Goal: Task Accomplishment & Management: Manage account settings

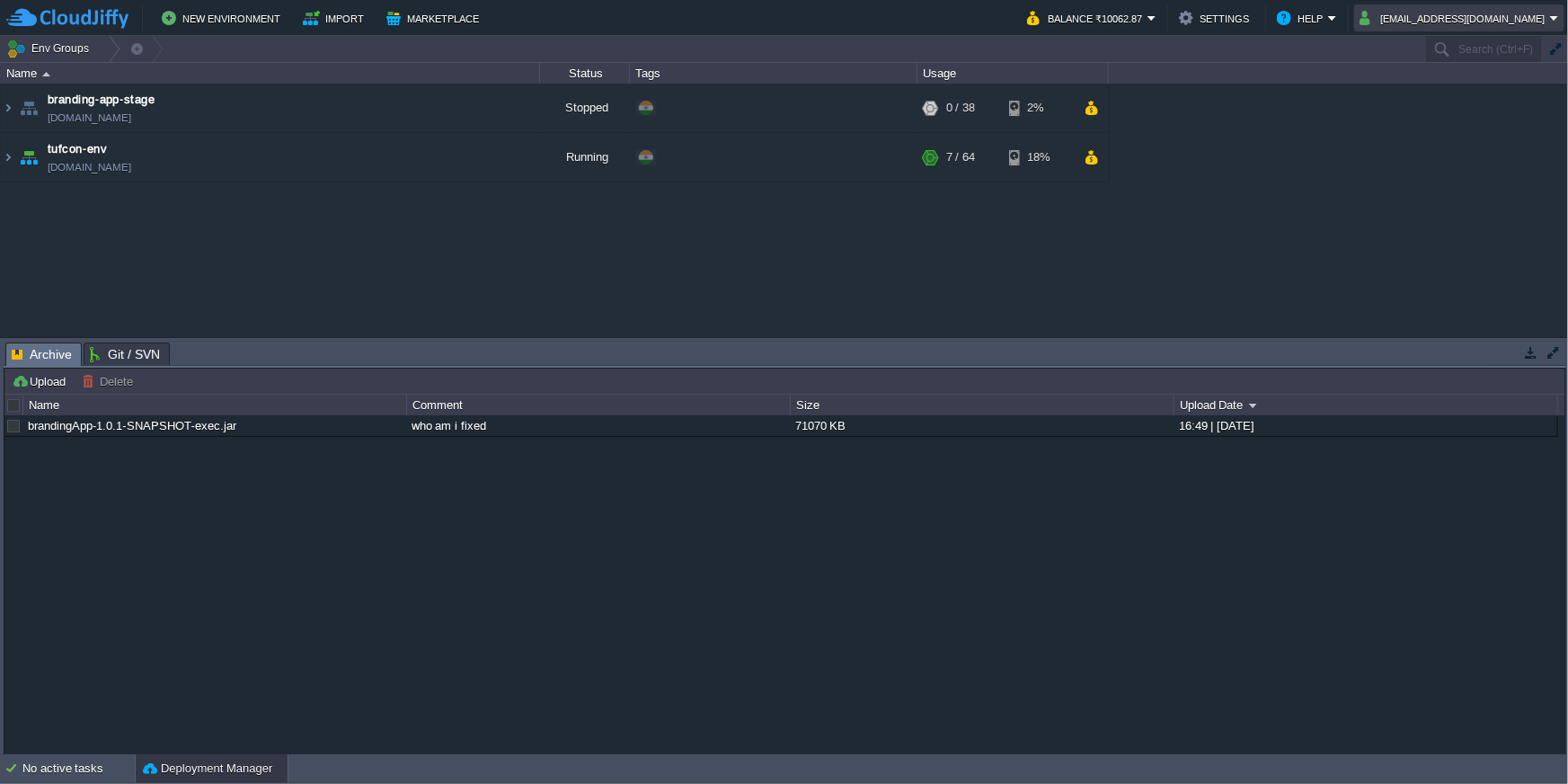
click at [1506, 26] on button "tufcondevacc@gmail.com" at bounding box center [1454, 18] width 191 height 22
click at [1437, 97] on span "Sign out" at bounding box center [1419, 95] width 43 height 13
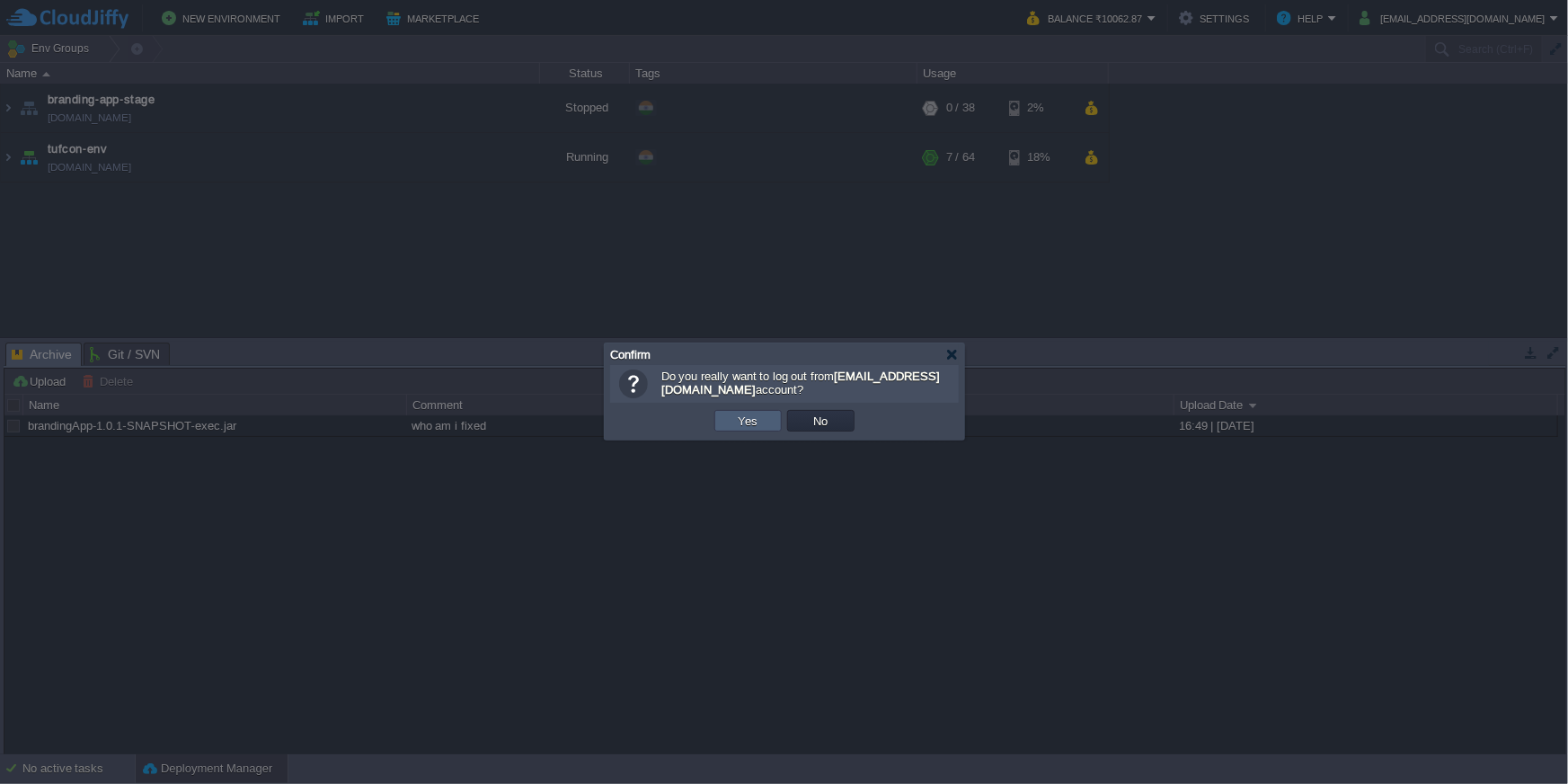
click at [746, 431] on td "Yes" at bounding box center [748, 420] width 68 height 22
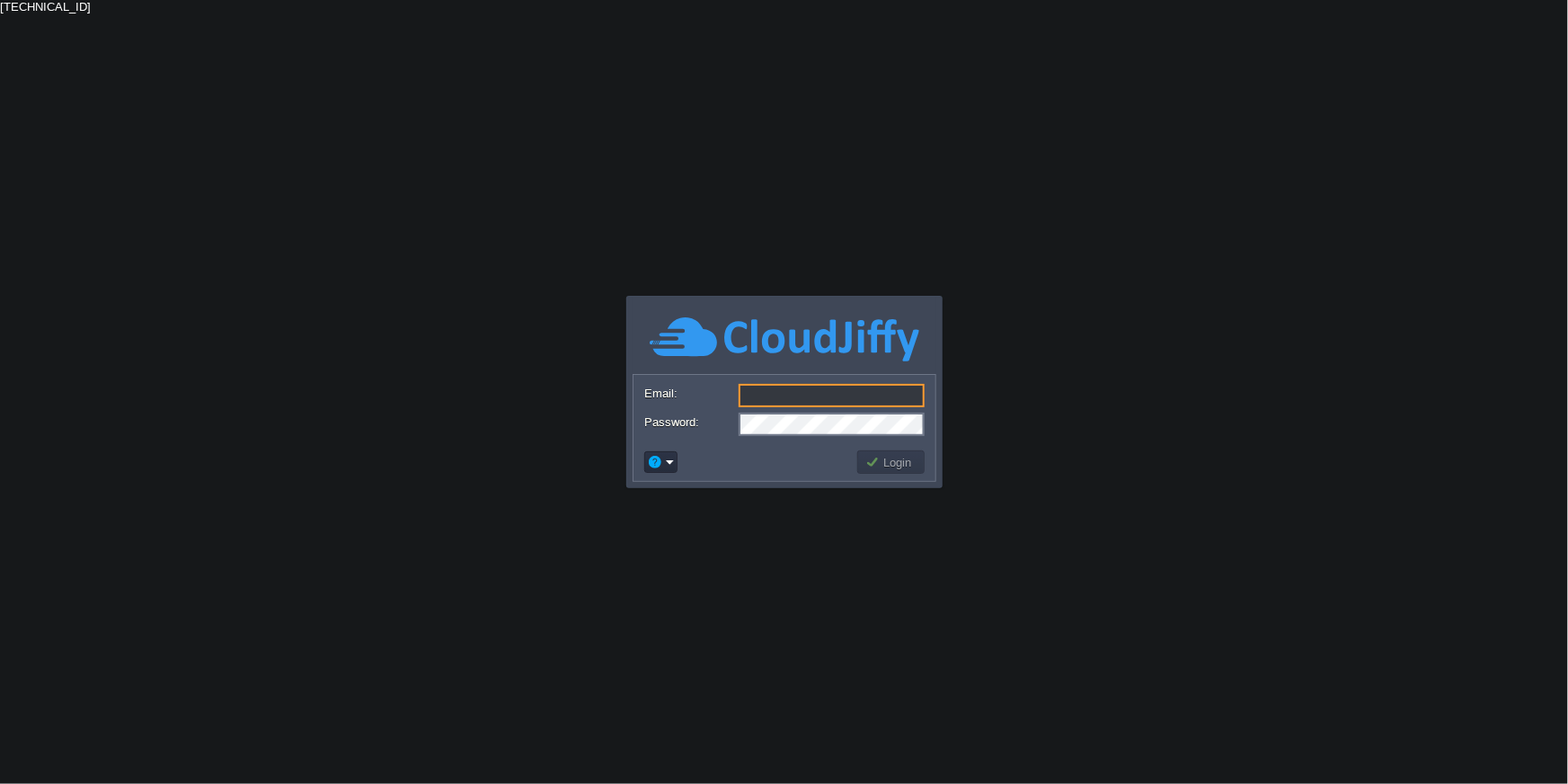
type input "[PERSON_NAME][EMAIL_ADDRESS][DOMAIN_NAME]"
click at [887, 463] on button "Login" at bounding box center [891, 462] width 52 height 16
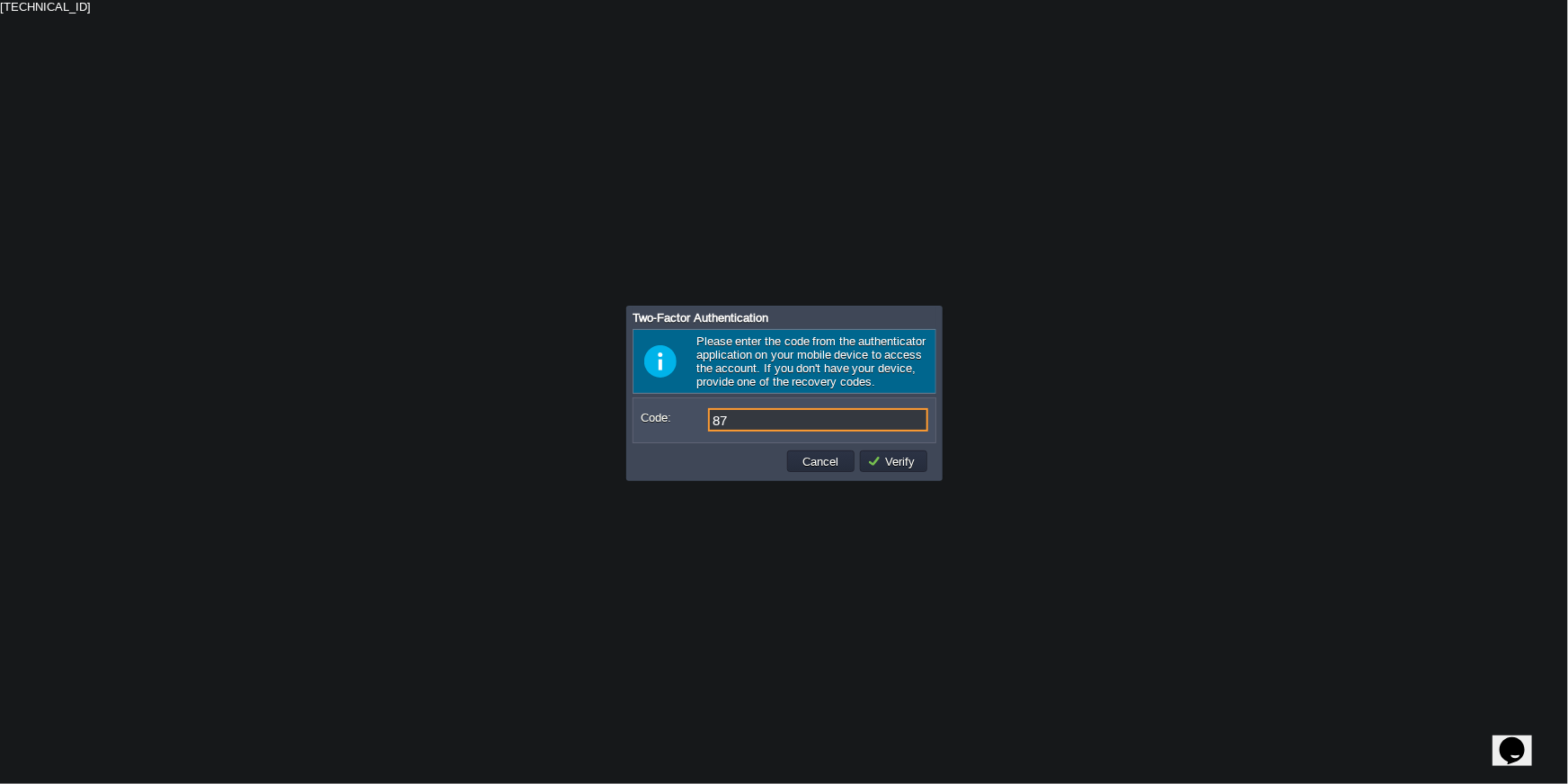
type input "8"
type input "955552"
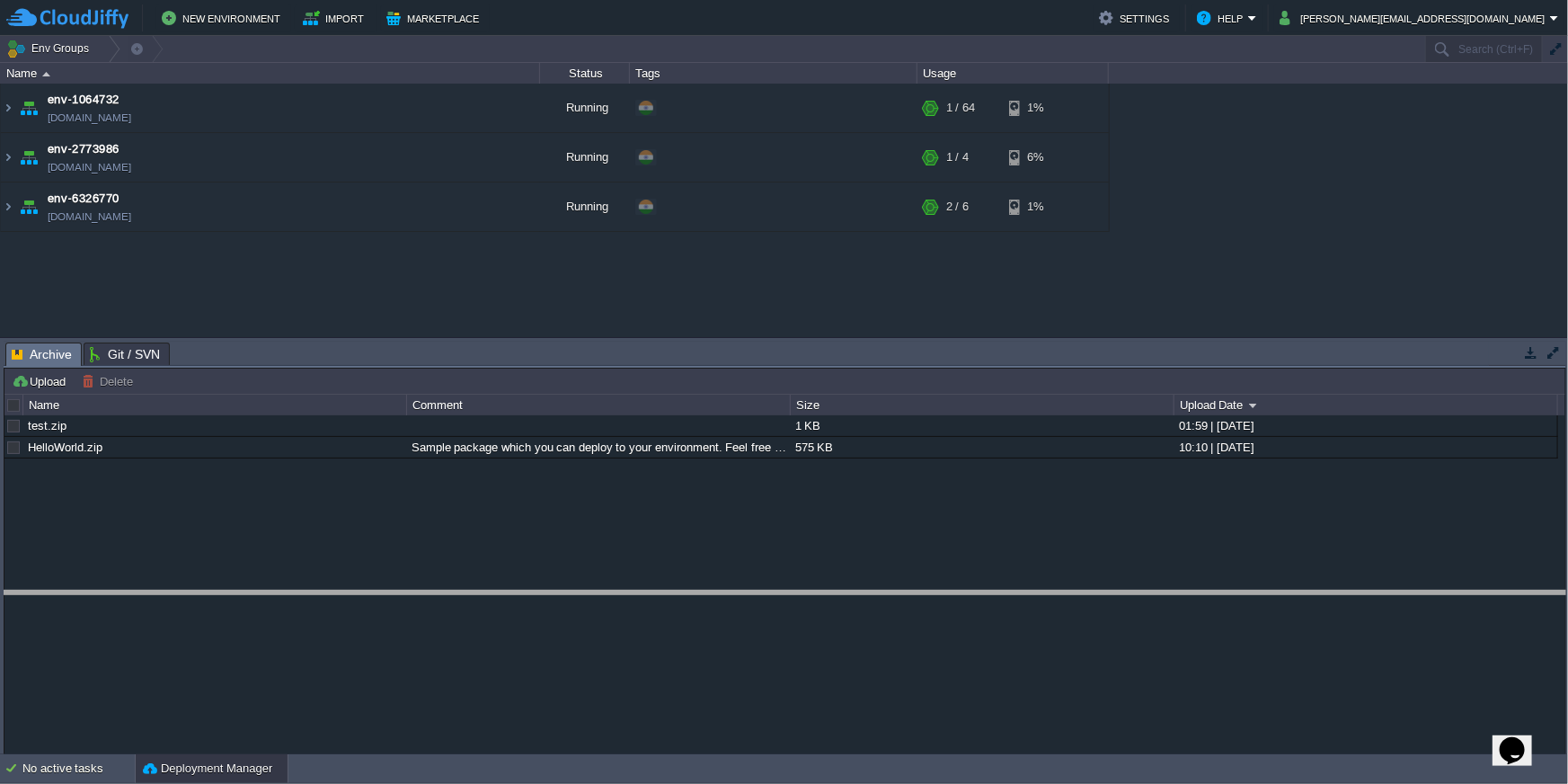
drag, startPoint x: 1462, startPoint y: 343, endPoint x: 1471, endPoint y: 604, distance: 261.2
click at [1471, 604] on body "New Environment Import Marketplace Bonus ₹0.00 Upgrade Account Settings Help [P…" at bounding box center [784, 392] width 1568 height 784
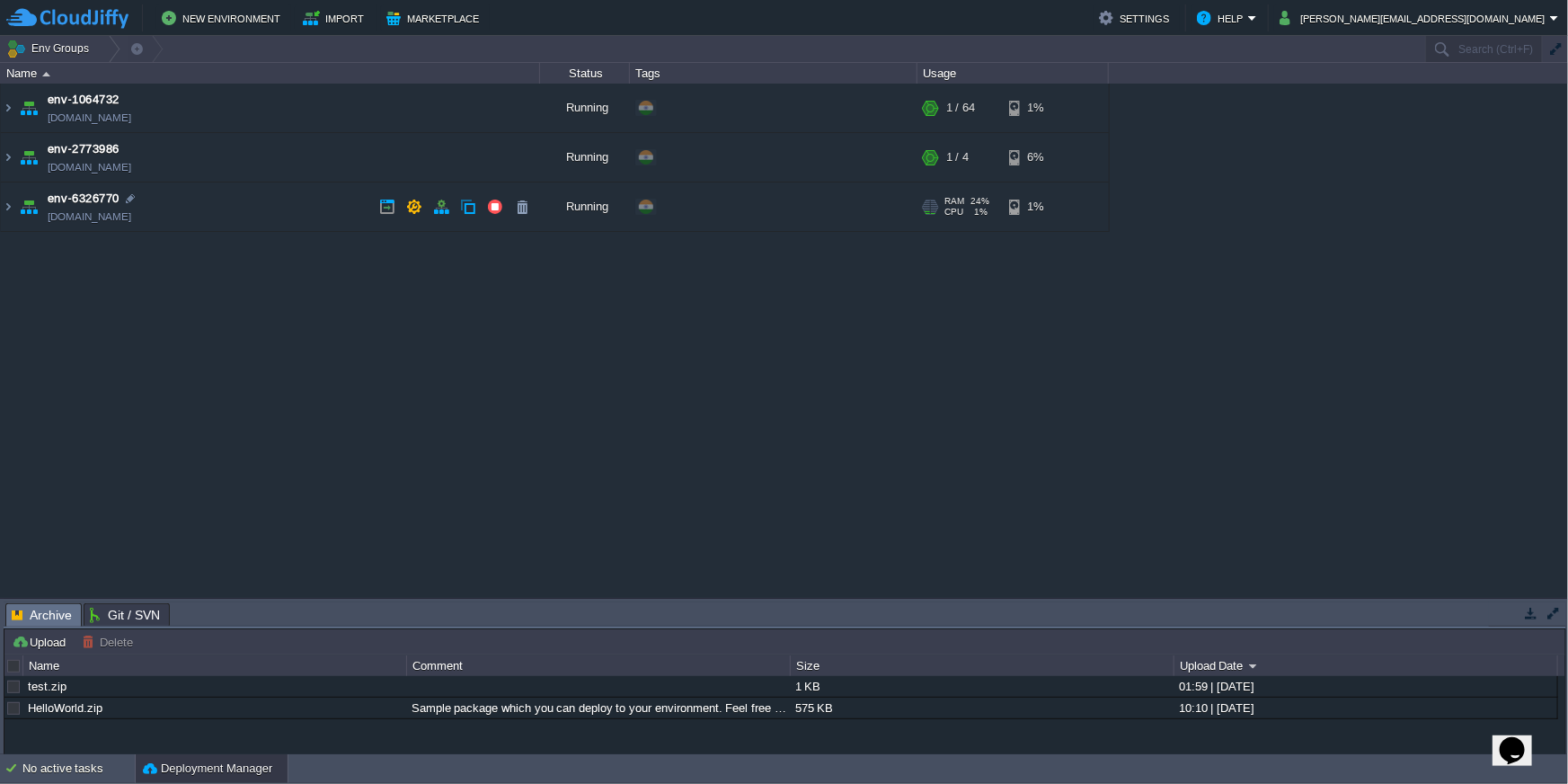
click at [271, 208] on td "env-6326770 [DOMAIN_NAME]" at bounding box center [271, 207] width 540 height 50
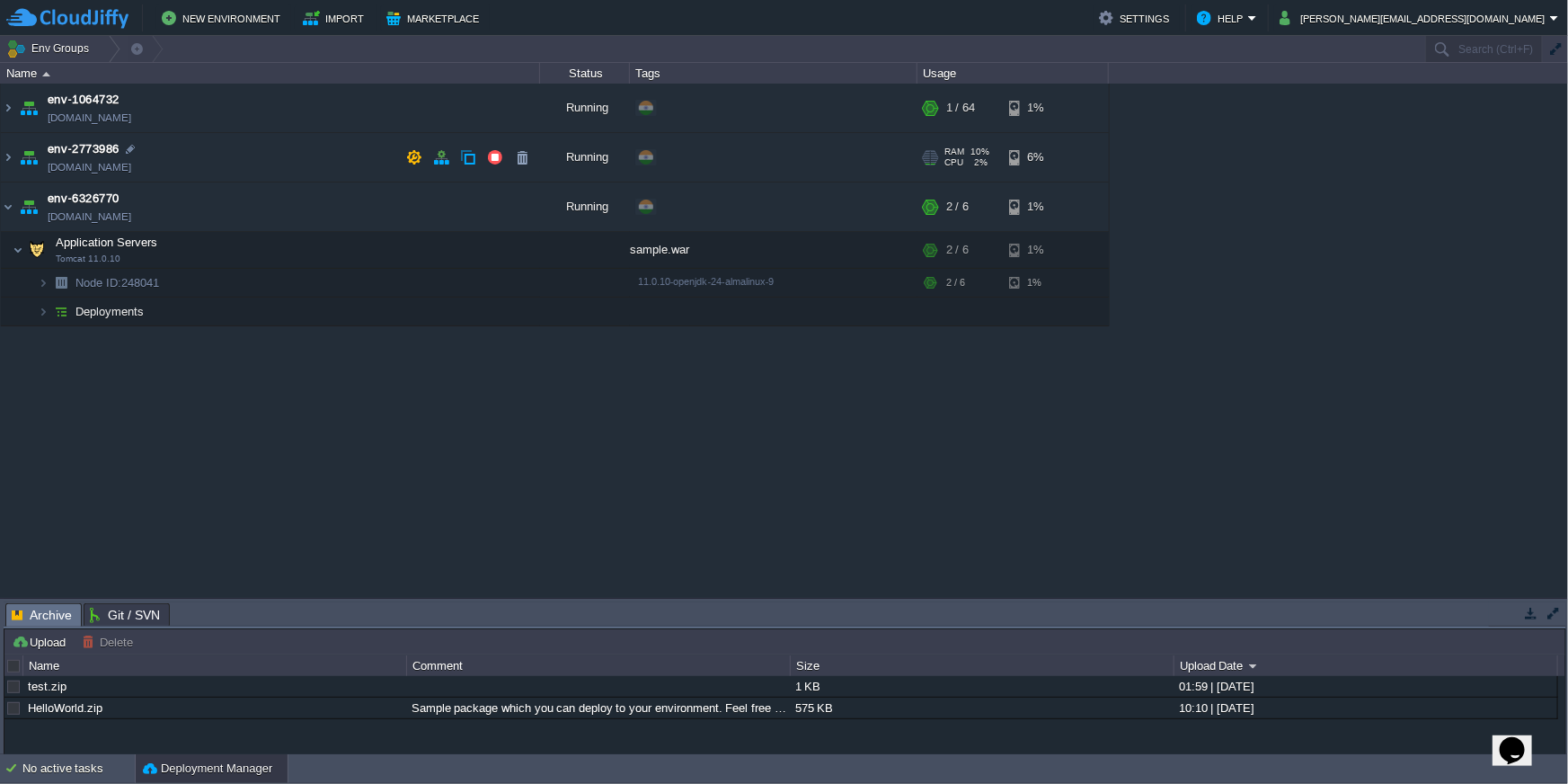
click at [225, 155] on td "env-2773986 [DOMAIN_NAME]" at bounding box center [271, 157] width 540 height 50
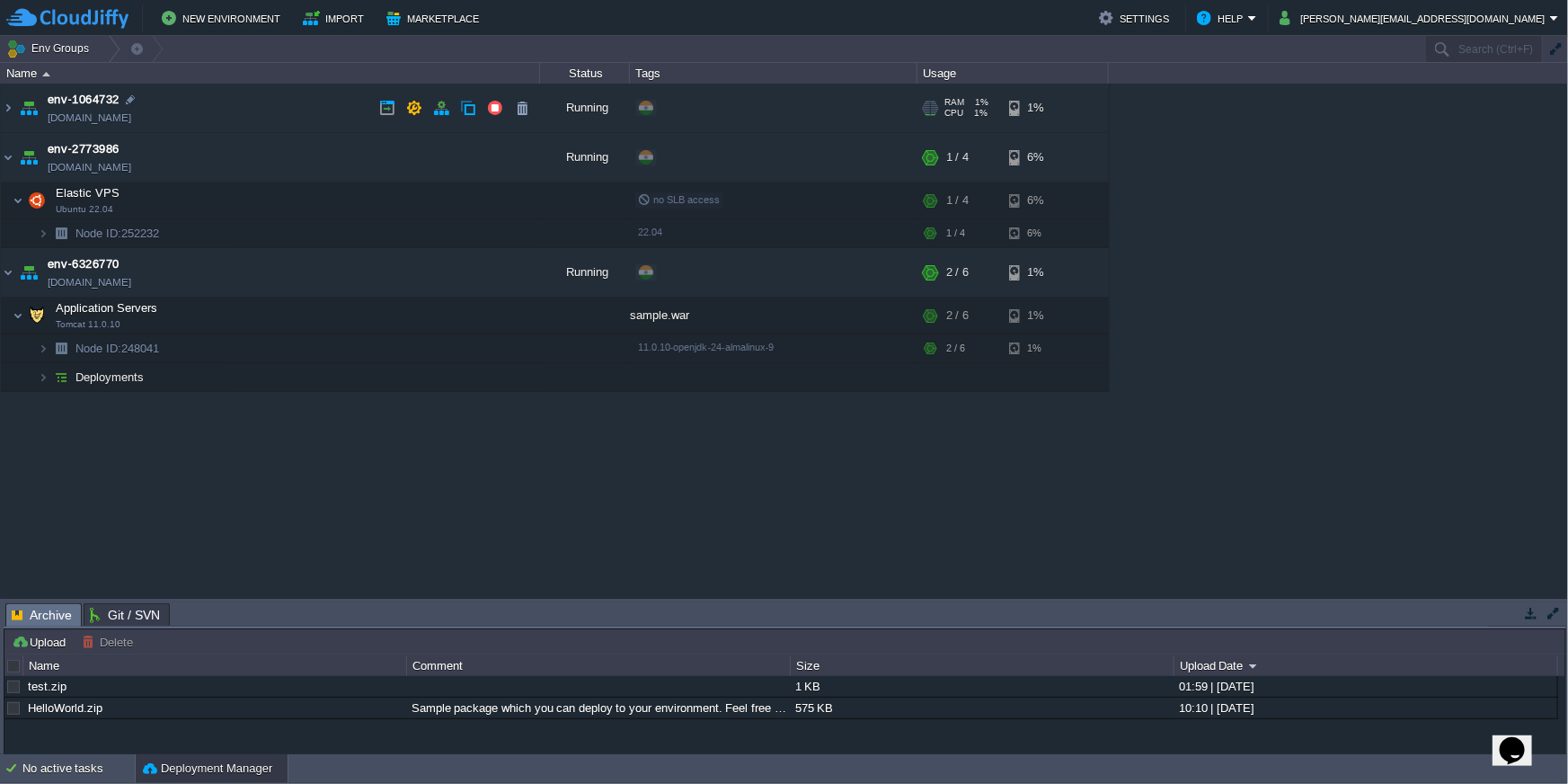
click at [224, 127] on td "env-1064732 [DOMAIN_NAME]" at bounding box center [271, 108] width 540 height 50
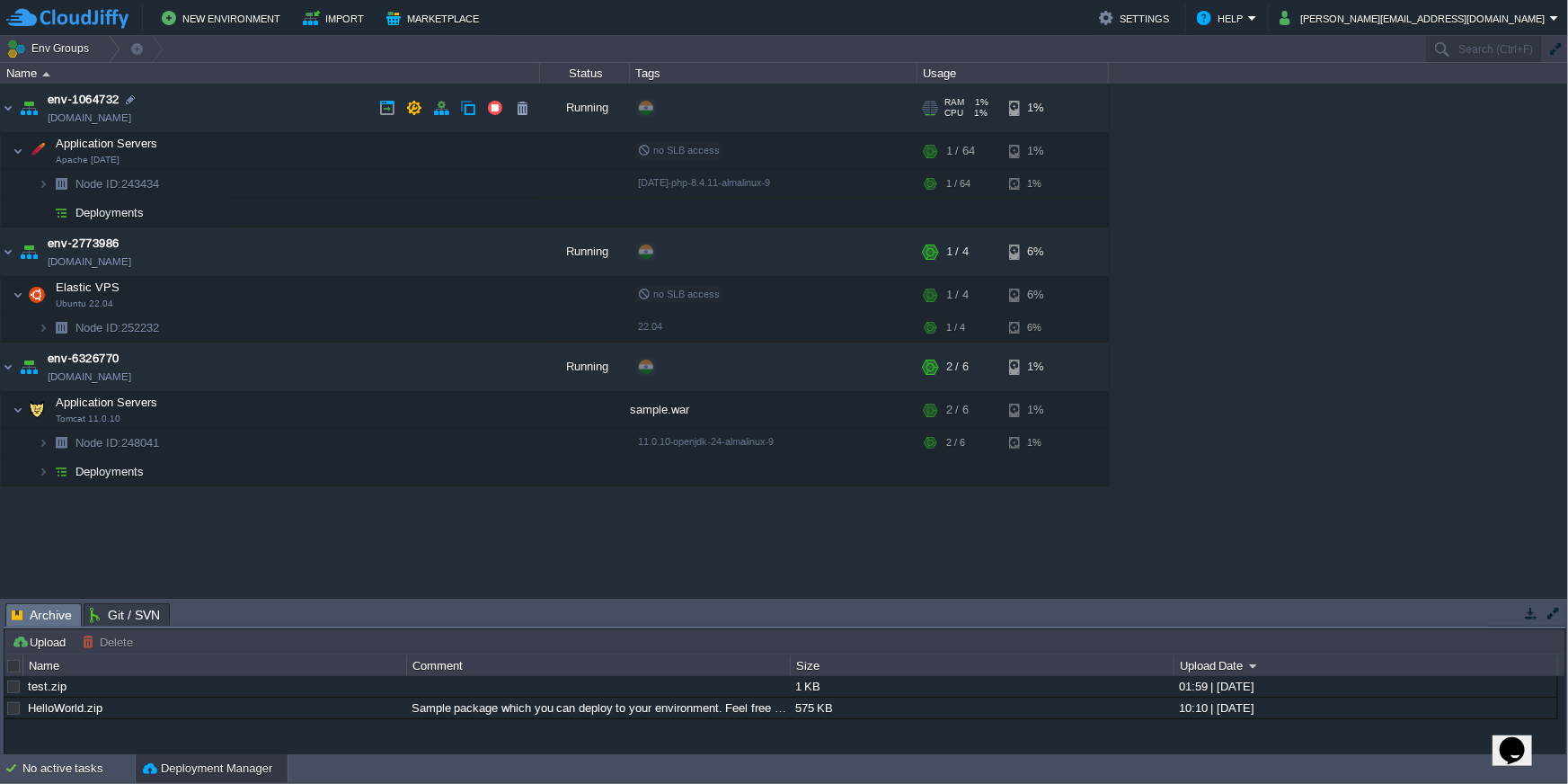
click at [215, 110] on td "env-1064732 [DOMAIN_NAME]" at bounding box center [271, 108] width 540 height 50
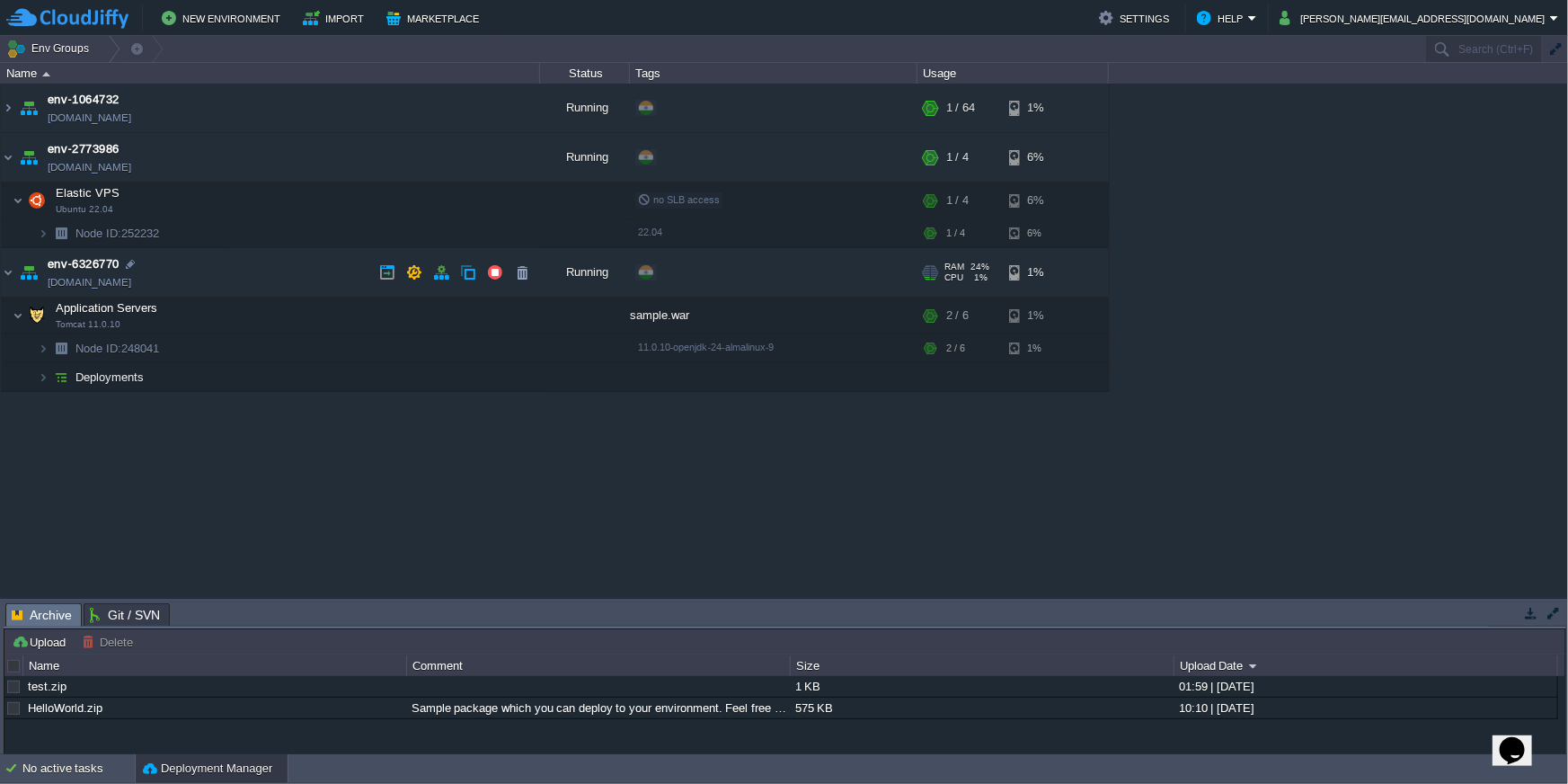
click at [196, 274] on td "env-6326770 [DOMAIN_NAME]" at bounding box center [271, 273] width 540 height 50
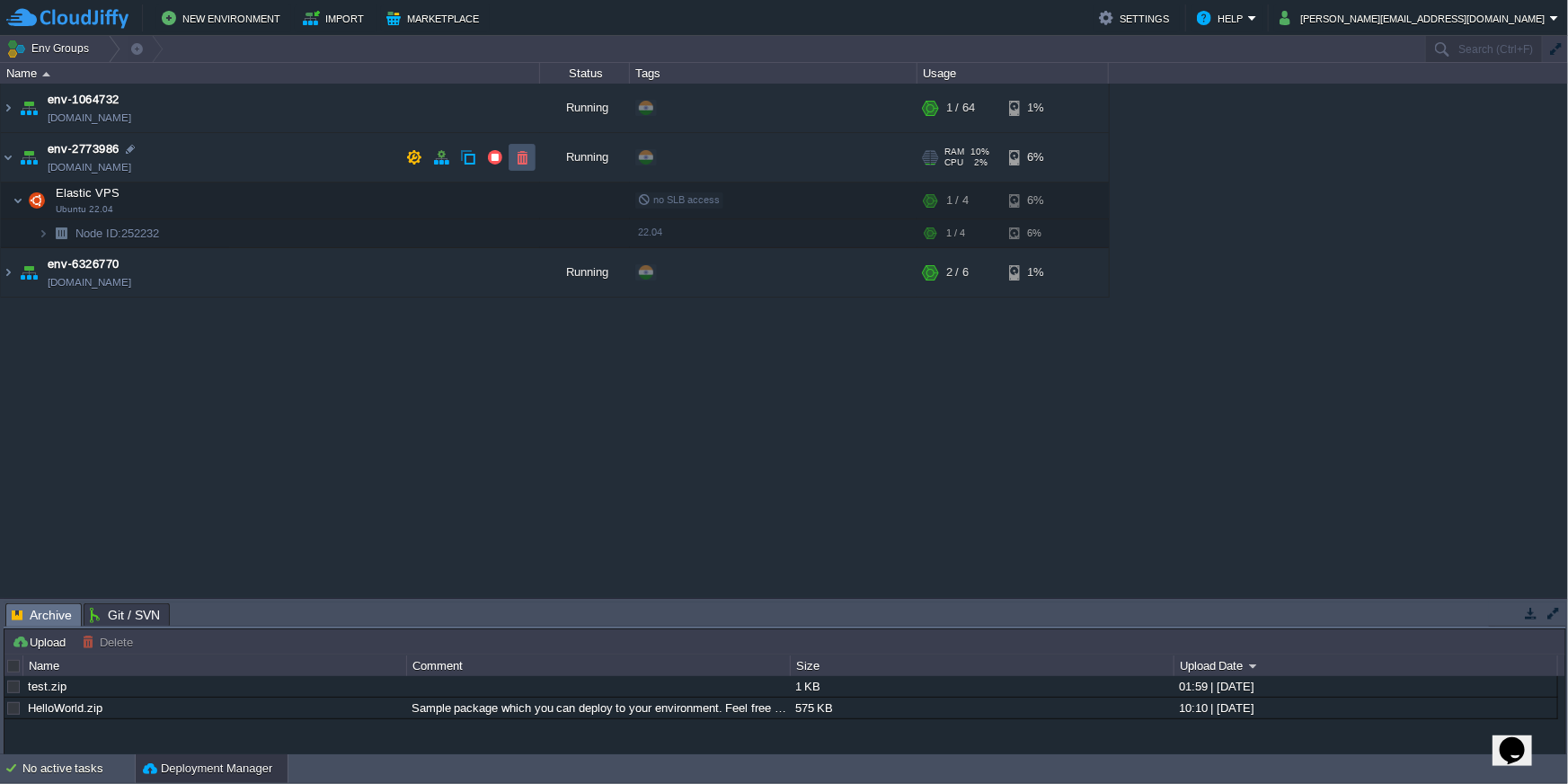
click at [517, 156] on button "button" at bounding box center [522, 157] width 16 height 16
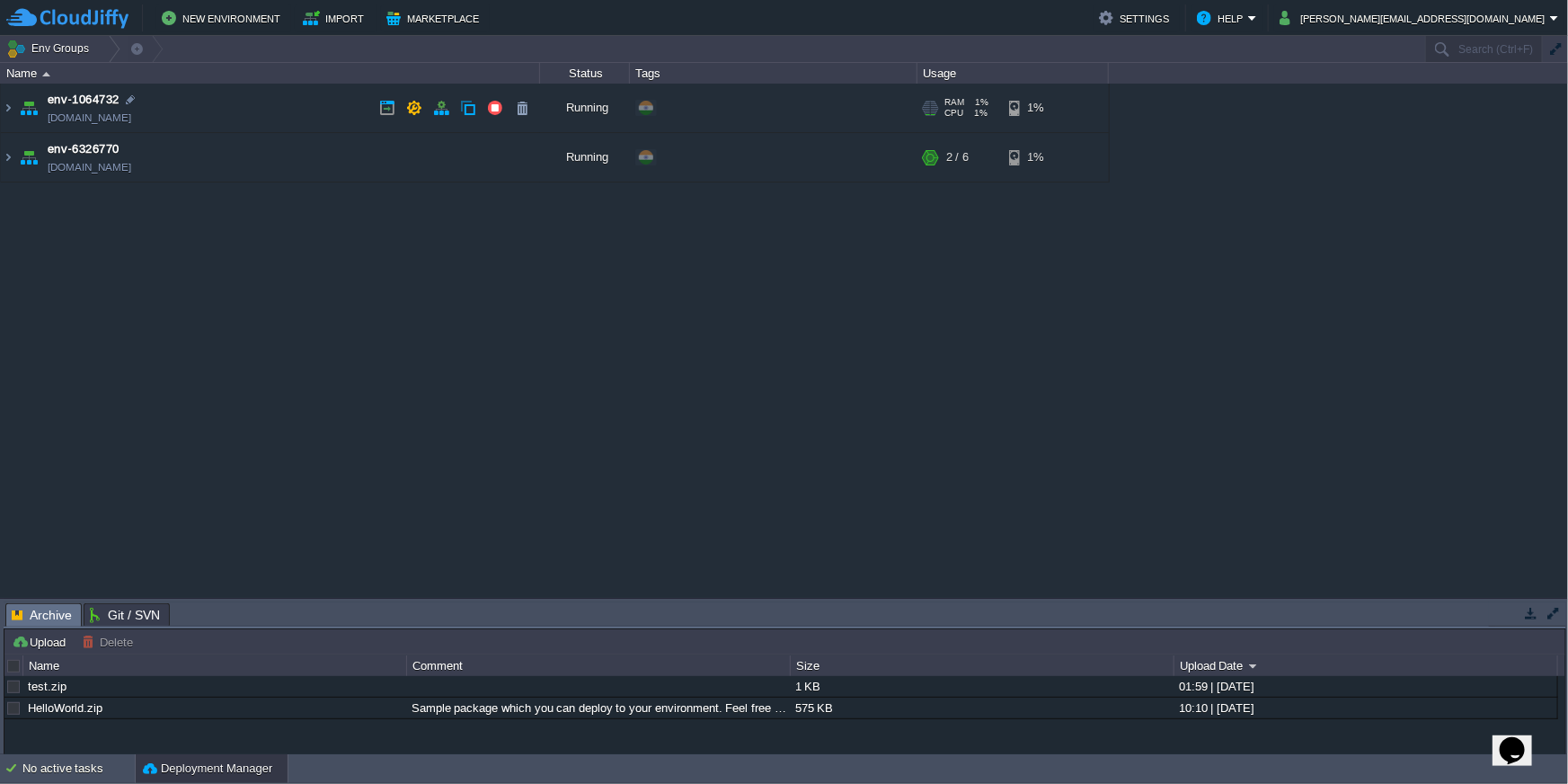
click at [271, 92] on td "env-1064732 [DOMAIN_NAME]" at bounding box center [271, 108] width 540 height 50
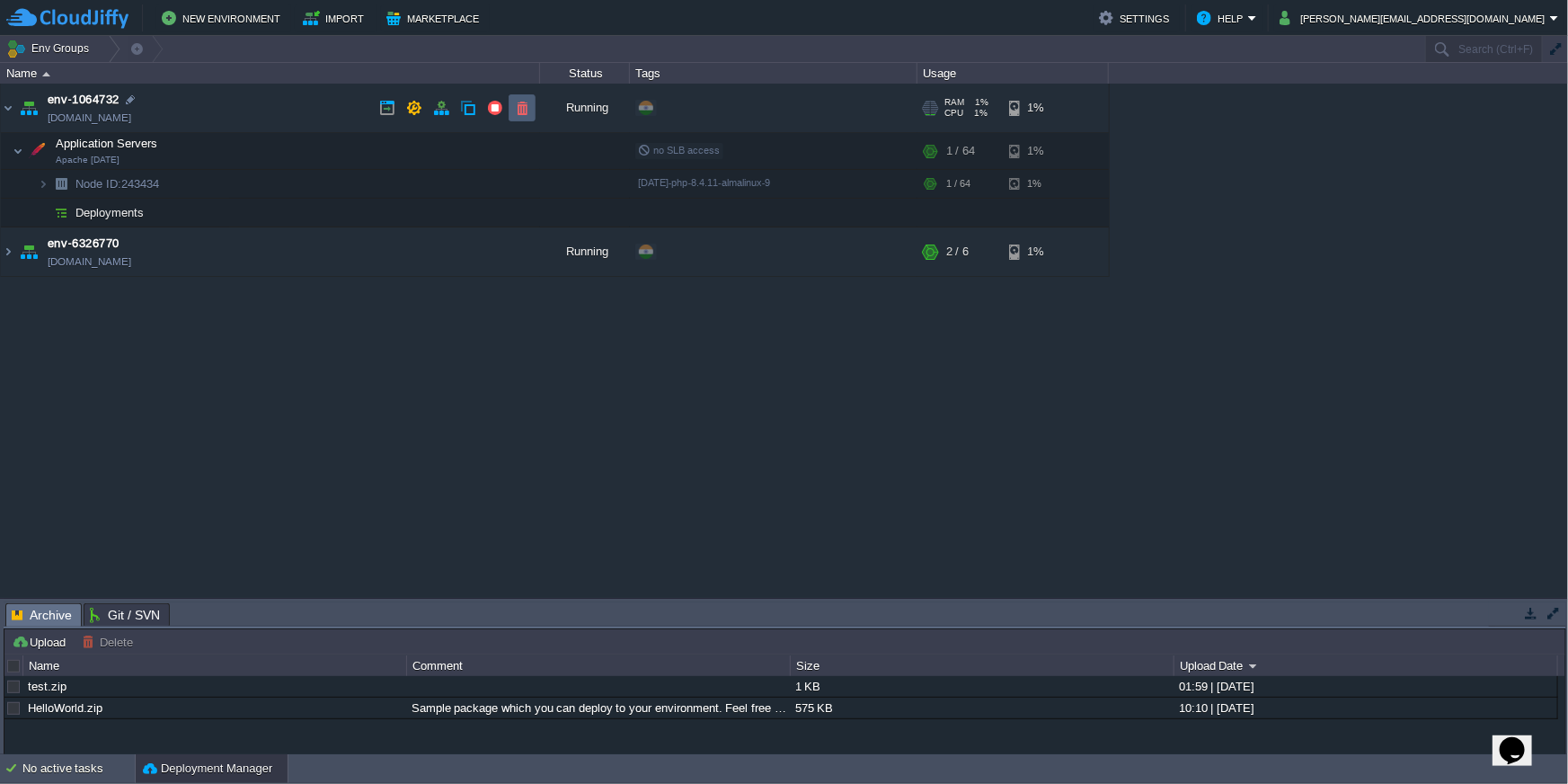
click at [532, 110] on td at bounding box center [522, 107] width 27 height 27
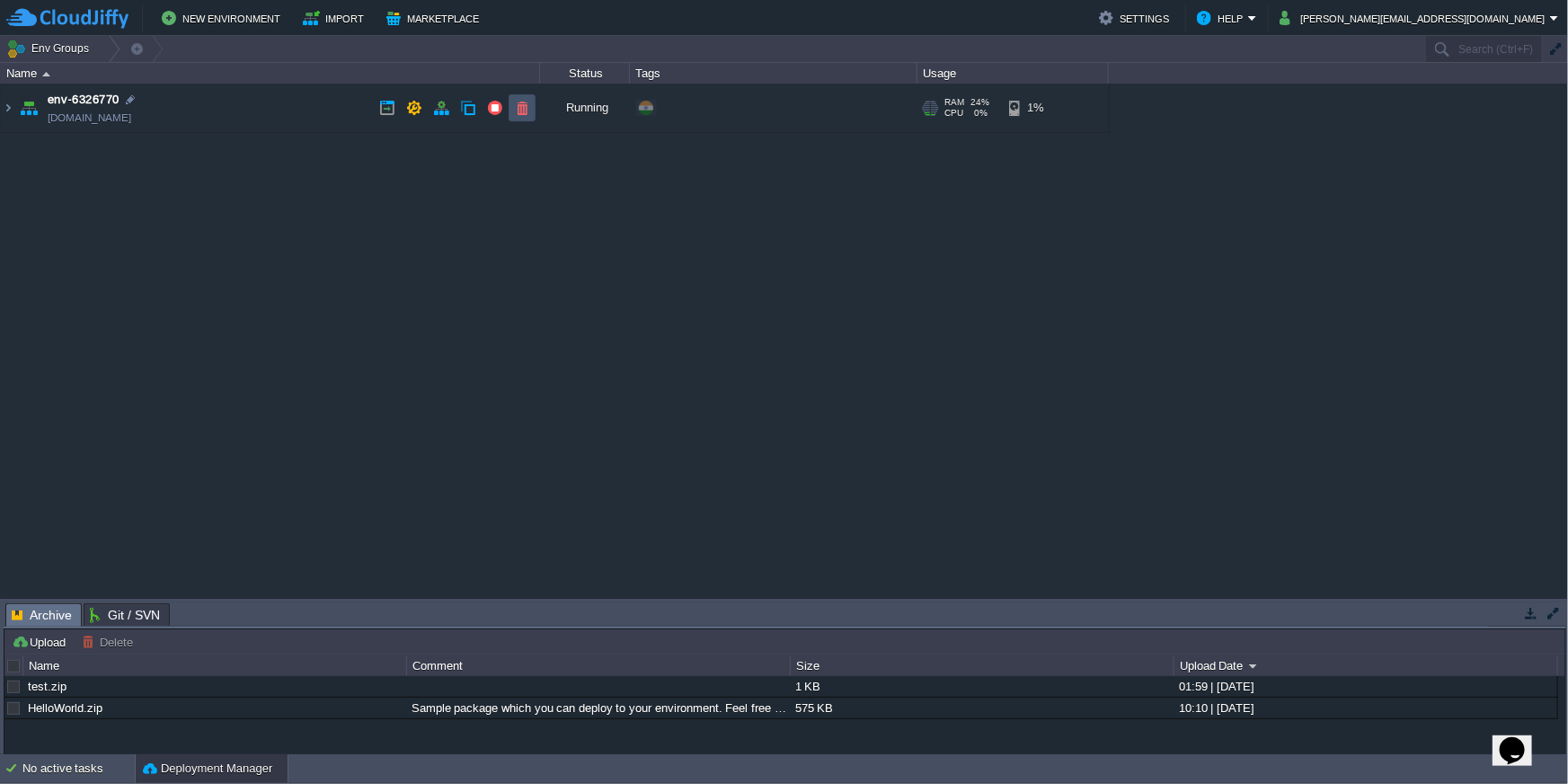
click at [523, 112] on button "button" at bounding box center [522, 107] width 16 height 16
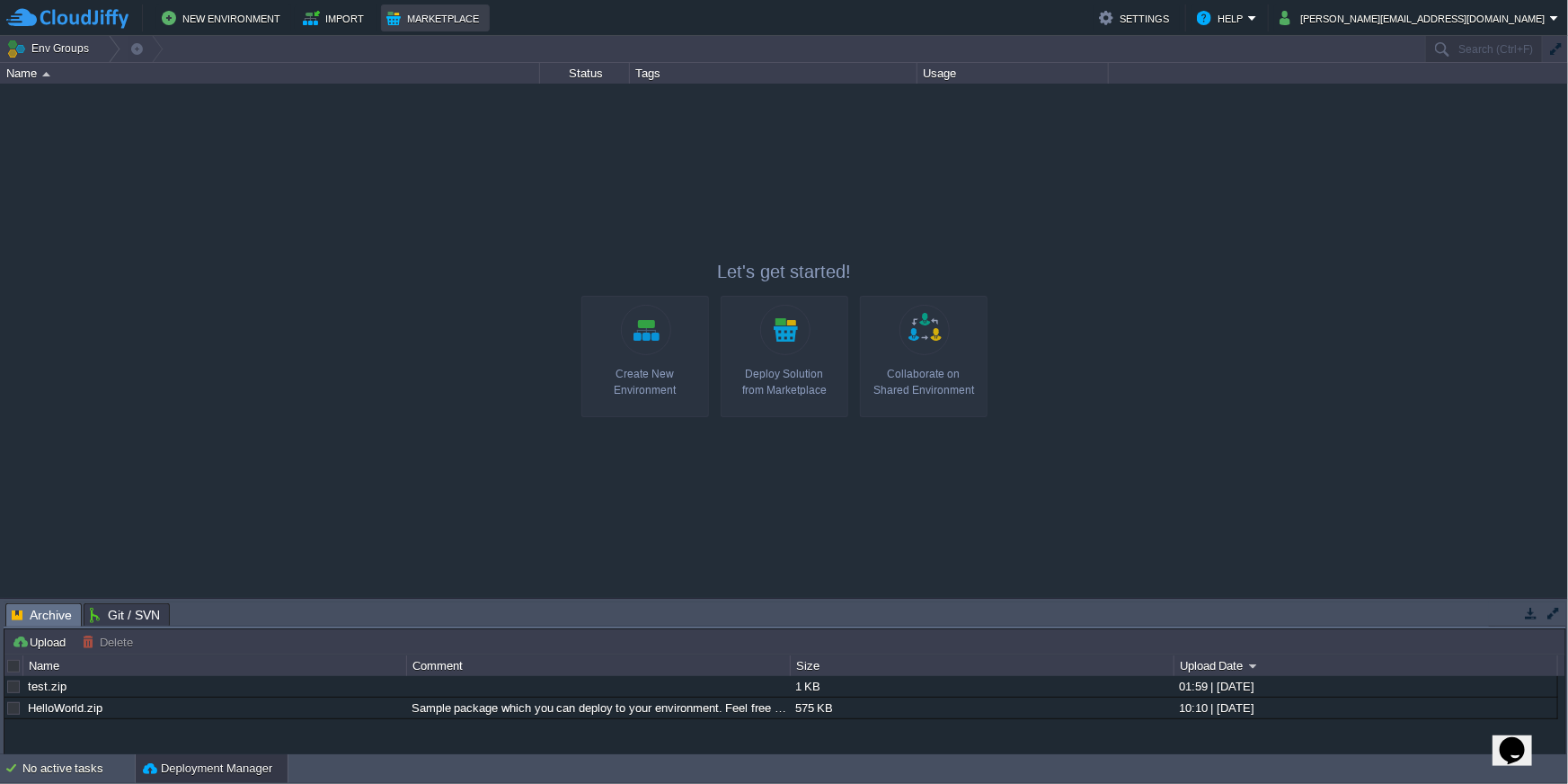
click at [438, 30] on td "Marketplace" at bounding box center [435, 18] width 109 height 27
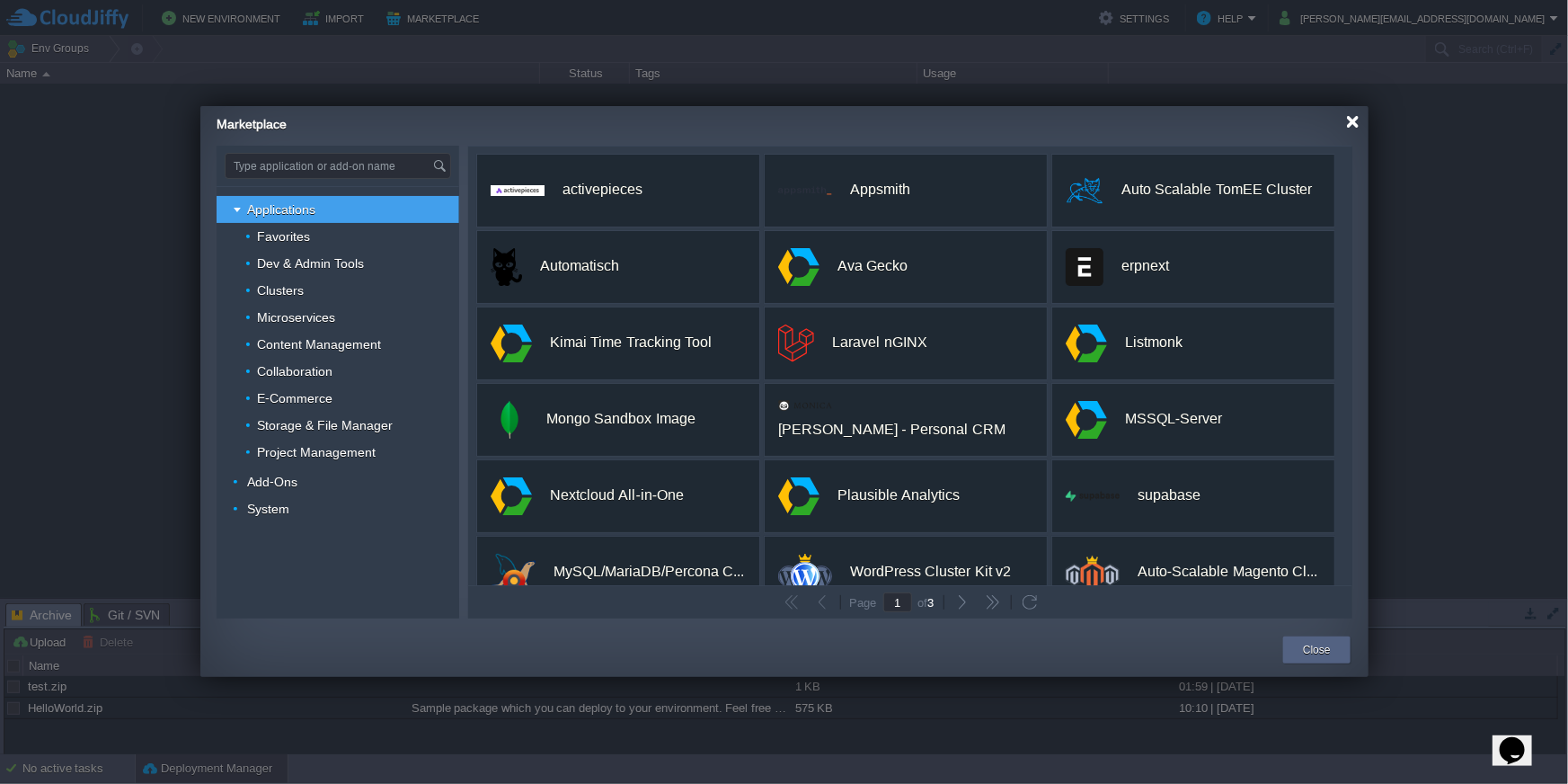
click at [1348, 118] on div at bounding box center [1353, 121] width 13 height 13
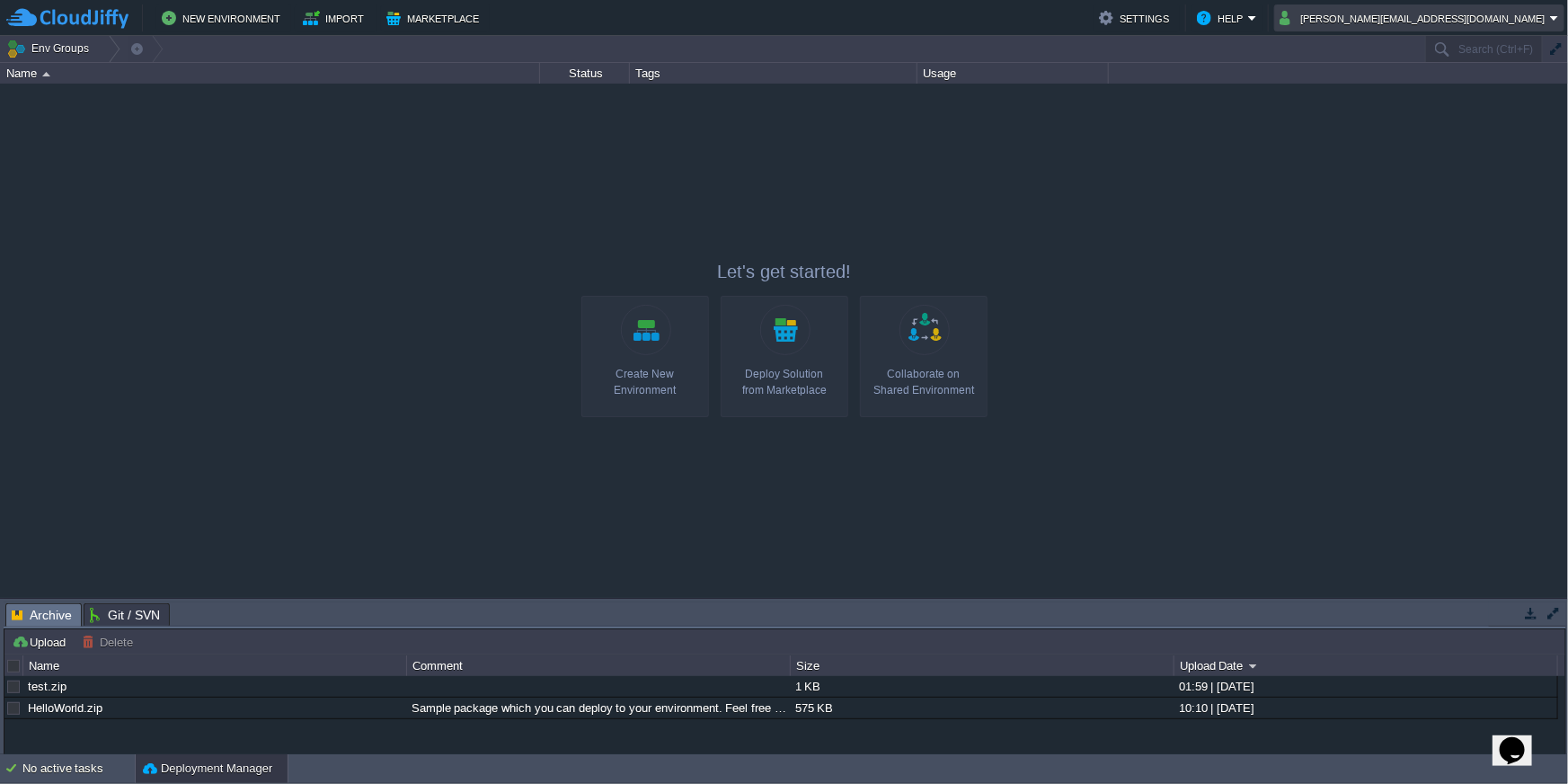
click at [1434, 13] on button "[PERSON_NAME][EMAIL_ADDRESS][DOMAIN_NAME]" at bounding box center [1415, 18] width 271 height 22
click at [1427, 98] on link "Sign out" at bounding box center [1450, 95] width 223 height 20
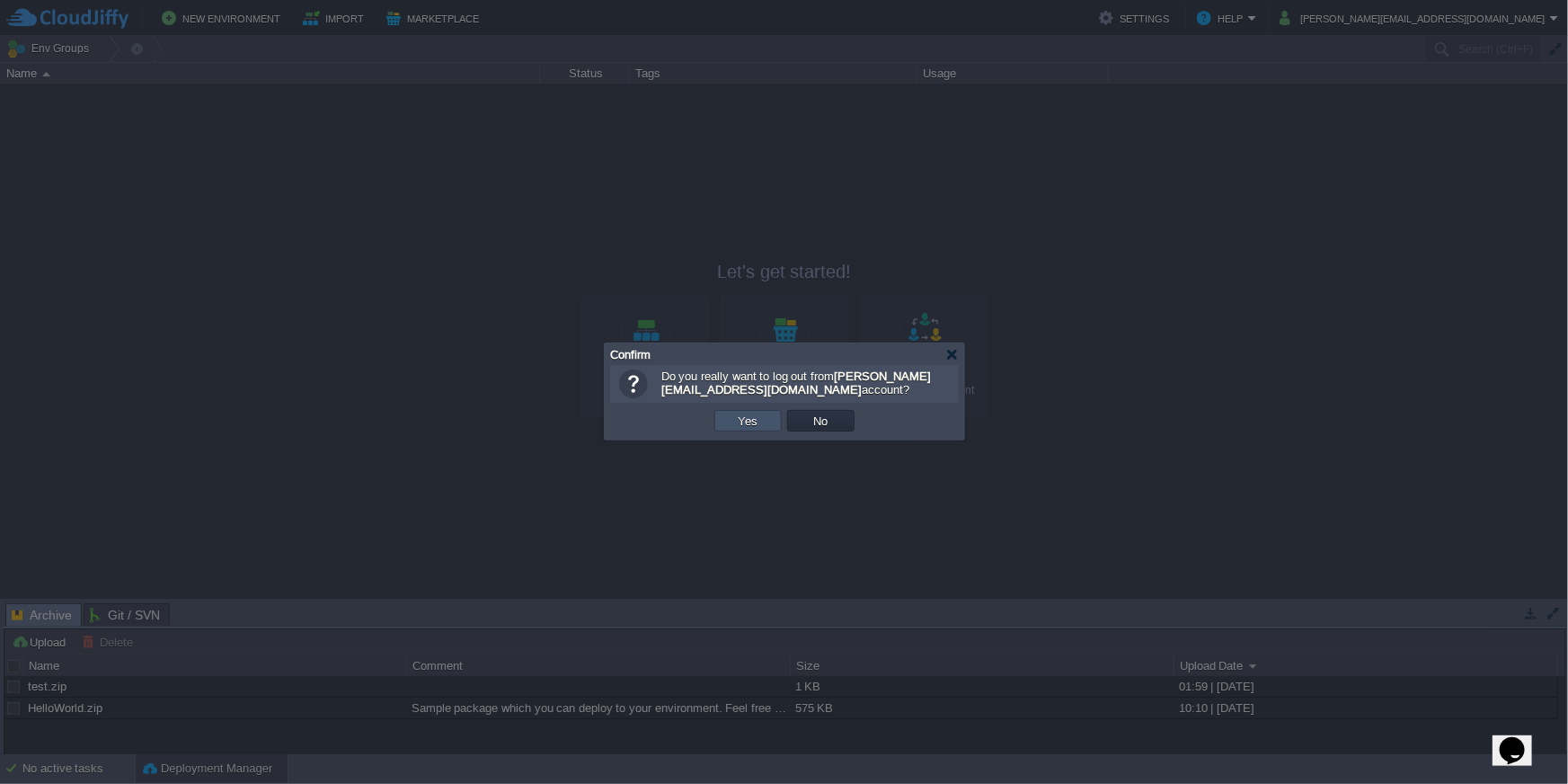
click at [739, 419] on button "Yes" at bounding box center [748, 420] width 31 height 16
